Goal: Find contact information: Find contact information

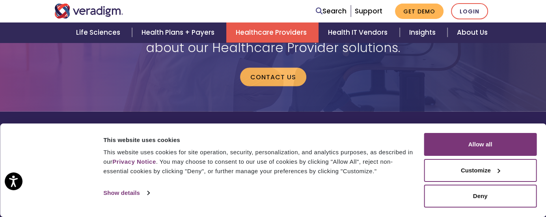
scroll to position [1630, 0]
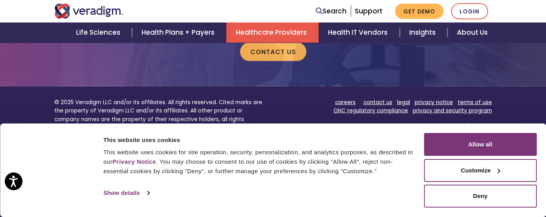
drag, startPoint x: 548, startPoint y: 20, endPoint x: 284, endPoint y: 79, distance: 270.5
click at [284, 98] on div "careers contact us legal privacy notice terms of use ONC regulatory compliance …" at bounding box center [385, 125] width 213 height 55
click at [276, 98] on div "careers contact us legal privacy notice terms of use ONC regulatory compliance …" at bounding box center [385, 125] width 225 height 55
click at [275, 98] on div "careers contact us legal privacy notice terms of use ONC regulatory compliance …" at bounding box center [385, 125] width 225 height 55
click at [264, 98] on p "© 2025 Veradigm LLC and/or its affiliates. All rights reserved. Cited marks are…" at bounding box center [160, 115] width 213 height 34
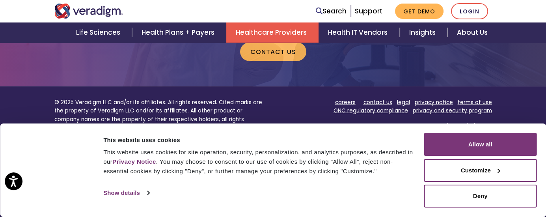
click at [267, 98] on div "© 2025 Veradigm LLC and/or its affiliates. All rights reserved. Cited marks are…" at bounding box center [160, 125] width 225 height 55
click at [269, 98] on div "© 2025 Veradigm LLC and/or its affiliates. All rights reserved. Cited marks are…" at bounding box center [160, 125] width 225 height 55
click at [275, 98] on div "careers contact us legal privacy notice terms of use ONC regulatory compliance …" at bounding box center [385, 125] width 225 height 55
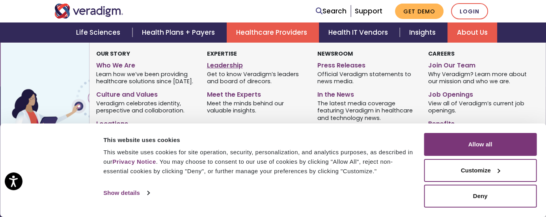
click at [232, 64] on link "Leadership" at bounding box center [256, 63] width 99 height 11
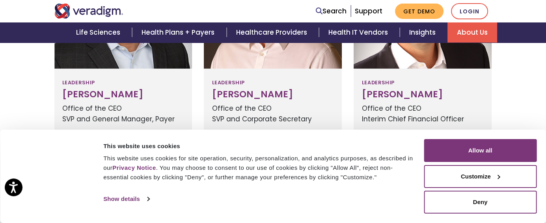
scroll to position [356, 0]
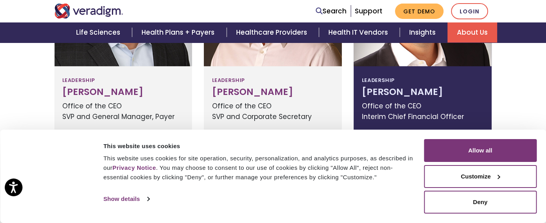
click at [428, 89] on h3 "Lee Westerfield" at bounding box center [422, 92] width 122 height 11
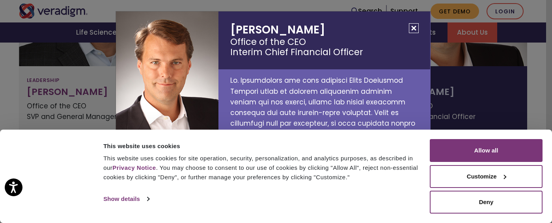
click at [307, 52] on small "Office of the CEO Interim Chief Financial Officer" at bounding box center [324, 47] width 188 height 21
click at [312, 102] on p at bounding box center [324, 192] width 212 height 247
click at [309, 108] on p at bounding box center [324, 192] width 212 height 247
click at [314, 124] on p at bounding box center [324, 192] width 212 height 247
click at [413, 27] on button "Close" at bounding box center [414, 28] width 10 height 10
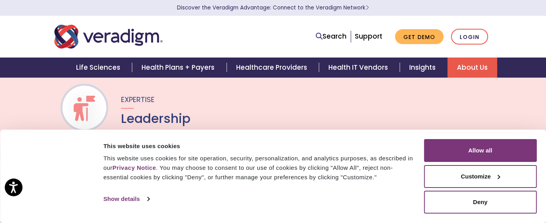
scroll to position [0, 0]
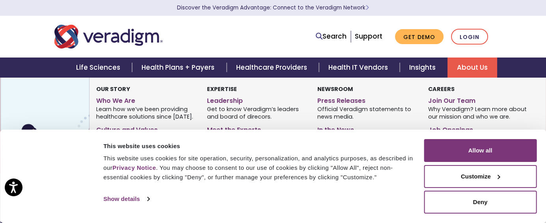
click at [461, 68] on link "About Us" at bounding box center [472, 68] width 50 height 20
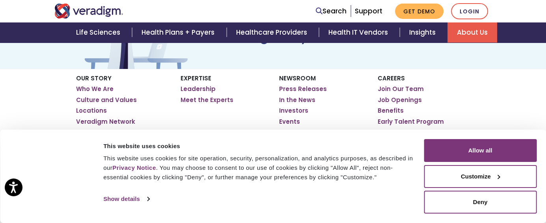
scroll to position [124, 0]
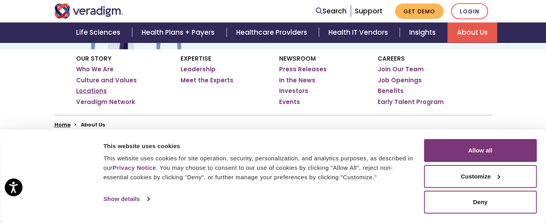
click at [97, 89] on link "Locations" at bounding box center [91, 91] width 31 height 8
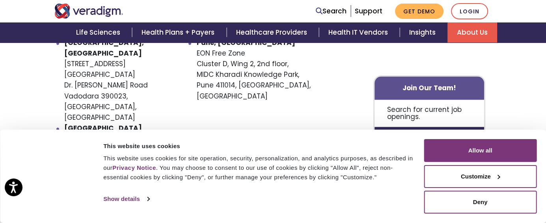
scroll to position [646, 0]
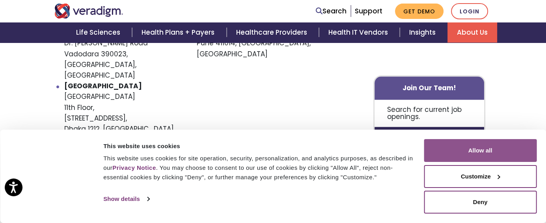
click at [487, 152] on button "Allow all" at bounding box center [480, 150] width 113 height 23
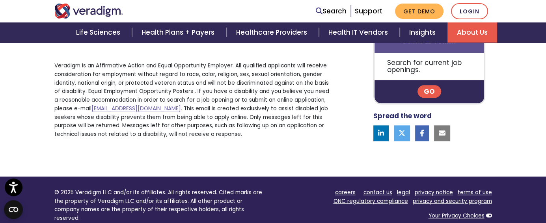
scroll to position [766, 0]
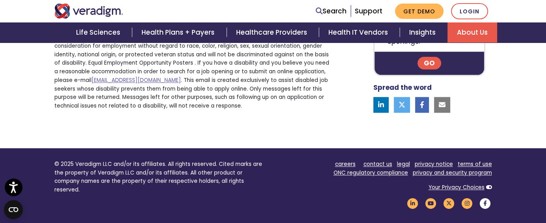
click at [492, 198] on icon "Veradigm Facebook Link" at bounding box center [484, 203] width 13 height 11
click at [271, 15] on div "Search Support Get Demo Login" at bounding box center [367, 11] width 262 height 16
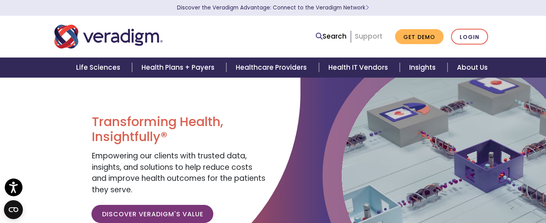
click at [382, 34] on link "Support" at bounding box center [369, 36] width 28 height 9
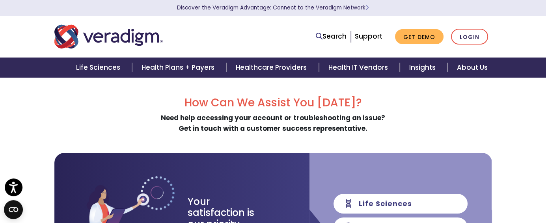
click at [179, 40] on div at bounding box center [141, 37] width 187 height 26
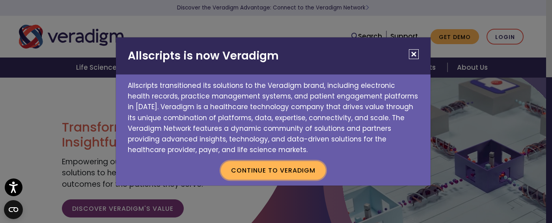
click at [287, 174] on button "Continue to Veradigm" at bounding box center [273, 170] width 105 height 18
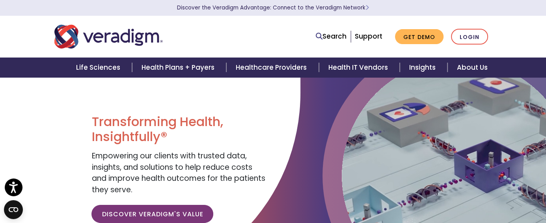
click at [32, 97] on div at bounding box center [150, 183] width 300 height 213
click at [462, 69] on link "About Us" at bounding box center [472, 68] width 50 height 20
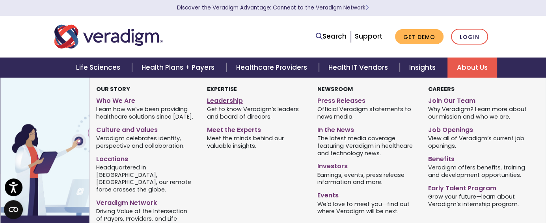
click at [239, 101] on link "Leadership" at bounding box center [256, 99] width 99 height 11
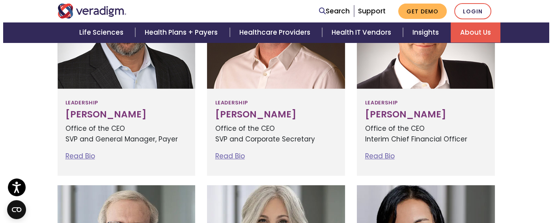
scroll to position [336, 0]
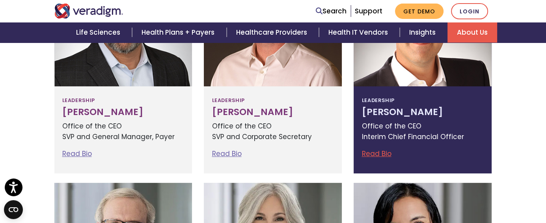
drag, startPoint x: 448, startPoint y: 112, endPoint x: 372, endPoint y: 109, distance: 75.7
click at [372, 109] on div "Leadership Lee Westerfield Office of the CEO Interim Chief Financial Officer Re…" at bounding box center [422, 129] width 138 height 87
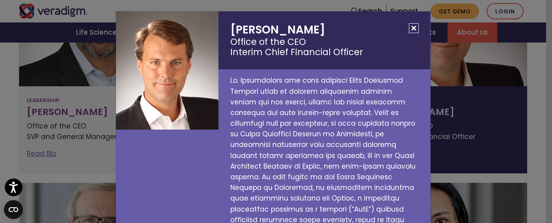
drag, startPoint x: 227, startPoint y: 28, endPoint x: 314, endPoint y: 28, distance: 86.7
click at [314, 28] on h2 "Lee Westerfield Office of the CEO Interim Chief Financial Officer" at bounding box center [324, 40] width 212 height 58
copy h2 "Lee Westerfield"
click at [163, 170] on div at bounding box center [164, 163] width 109 height 305
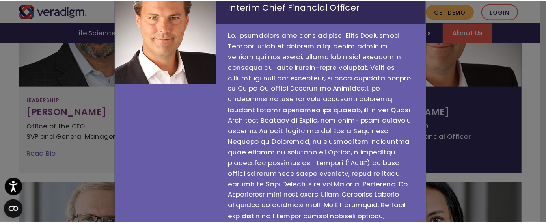
scroll to position [10, 0]
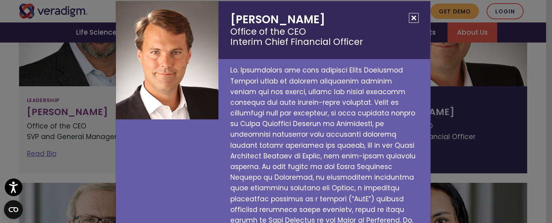
click at [410, 17] on button "Close" at bounding box center [414, 18] width 10 height 10
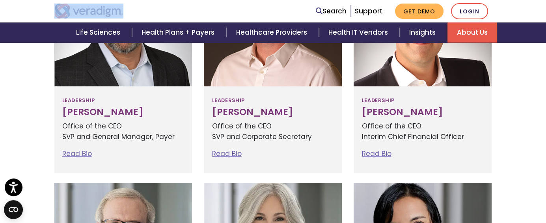
drag, startPoint x: 89, startPoint y: 11, endPoint x: 43, endPoint y: 9, distance: 45.3
click at [48, 9] on div at bounding box center [141, 11] width 187 height 15
click at [69, 12] on img "Veradigm logo" at bounding box center [88, 11] width 69 height 15
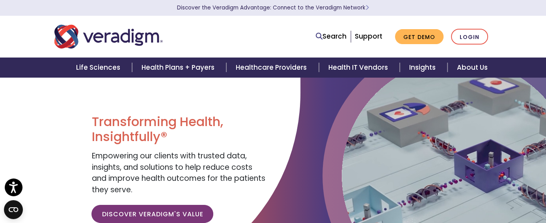
drag, startPoint x: 175, startPoint y: 37, endPoint x: 165, endPoint y: 28, distance: 13.1
click at [175, 37] on div at bounding box center [141, 37] width 187 height 26
click at [191, 30] on div at bounding box center [141, 37] width 187 height 26
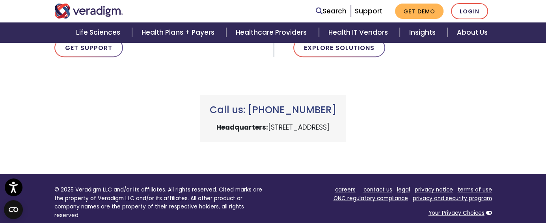
scroll to position [358, 0]
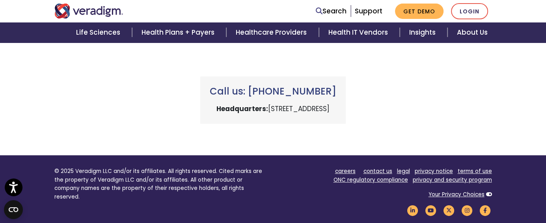
click at [136, 61] on div "Call us: +1 (800) 877-5678 Headquarters: 222 W Merchandise Mart Plaza, Chicago,…" at bounding box center [272, 91] width 449 height 66
click at [382, 9] on link "Support" at bounding box center [369, 10] width 28 height 9
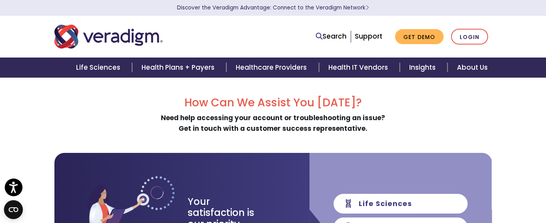
click at [320, 43] on div "Search Support Get Demo Login" at bounding box center [367, 37] width 262 height 16
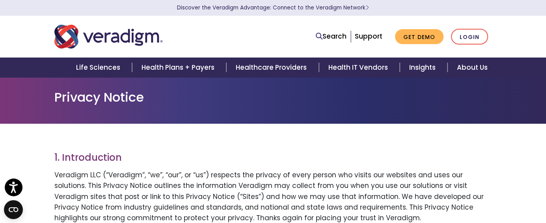
click at [411, 22] on nav "Search Support Get Demo Login" at bounding box center [273, 37] width 546 height 42
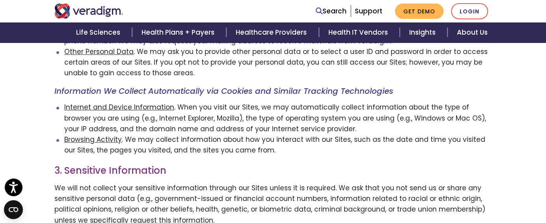
scroll to position [383, 0]
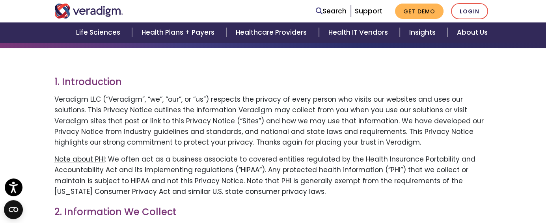
scroll to position [28, 0]
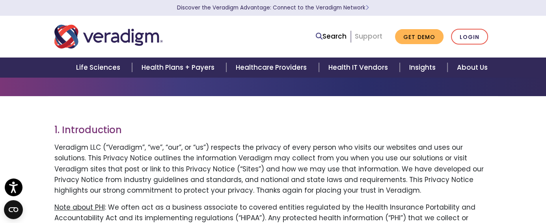
click at [382, 37] on link "Support" at bounding box center [369, 36] width 28 height 9
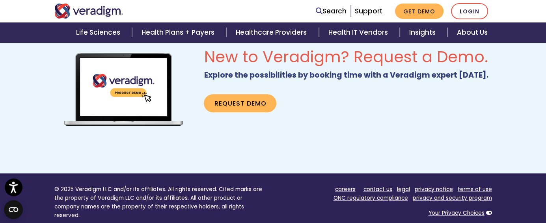
scroll to position [648, 0]
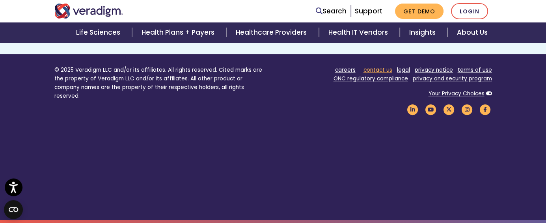
click at [363, 72] on link "contact us" at bounding box center [377, 69] width 29 height 7
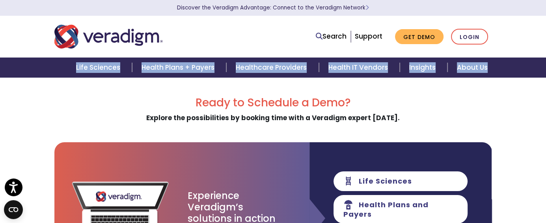
drag, startPoint x: 545, startPoint y: 50, endPoint x: 545, endPoint y: 66, distance: 16.2
click at [544, 67] on header "Discover the Veradigm Advantage: Connect to the Veradigm Network Search Support…" at bounding box center [273, 39] width 546 height 78
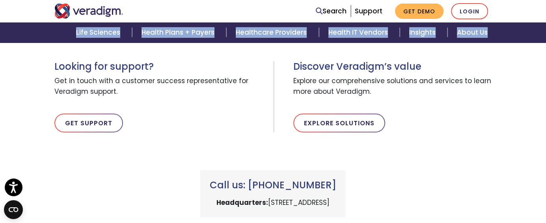
scroll to position [263, 0]
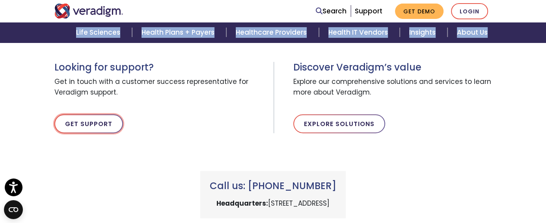
click at [61, 122] on link "Get Support" at bounding box center [88, 123] width 69 height 19
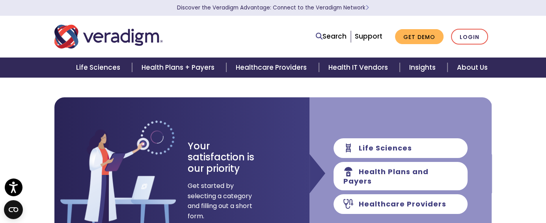
scroll to position [16, 0]
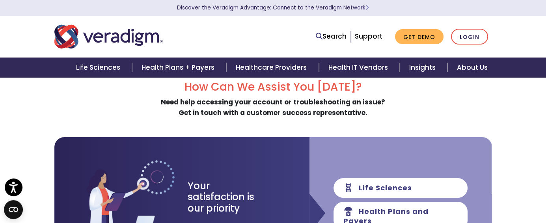
click at [98, 123] on div "How Can We Assist You [DATE]? Need help accessing your account or troubleshooti…" at bounding box center [272, 187] width 437 height 214
